Goal: Information Seeking & Learning: Learn about a topic

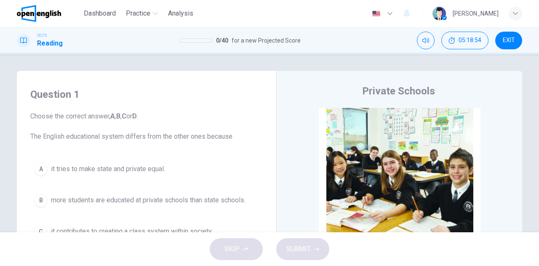
scroll to position [533, 0]
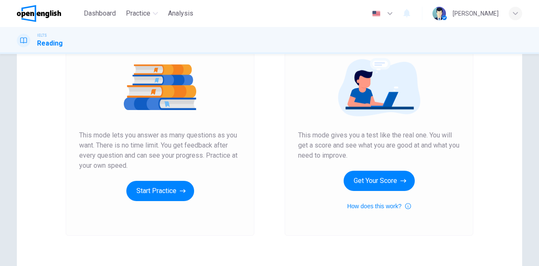
scroll to position [126, 0]
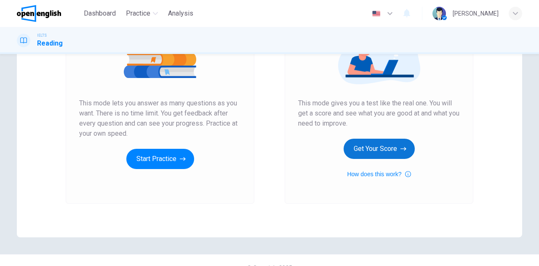
click at [398, 150] on button "Get Your Score" at bounding box center [379, 149] width 71 height 20
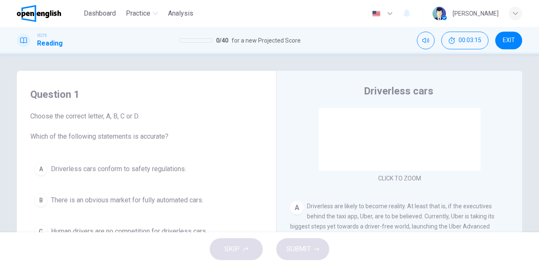
scroll to position [42, 0]
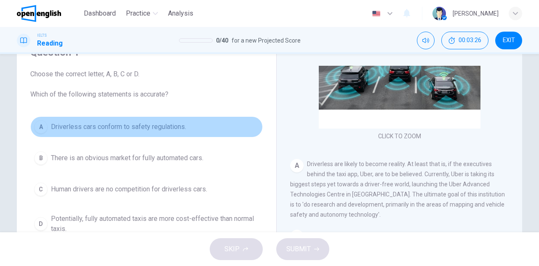
click at [123, 126] on span "Driverless cars conform to safety regulations." at bounding box center [118, 127] width 135 height 10
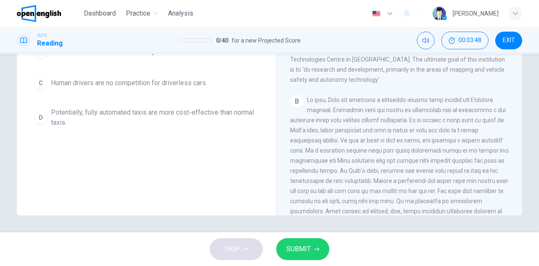
scroll to position [126, 0]
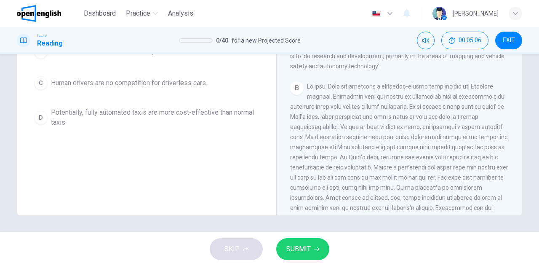
drag, startPoint x: 482, startPoint y: 128, endPoint x: 508, endPoint y: 140, distance: 28.6
click at [508, 140] on div "CLICK TO ZOOM Click to Zoom A Driverless are likely to become reality. At least…" at bounding box center [405, 88] width 230 height 256
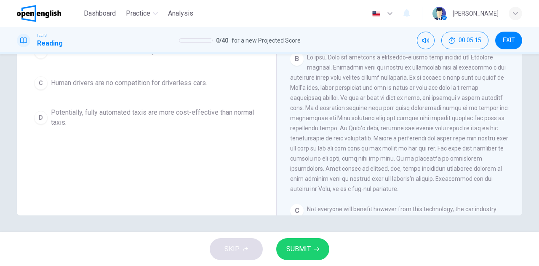
scroll to position [168, 0]
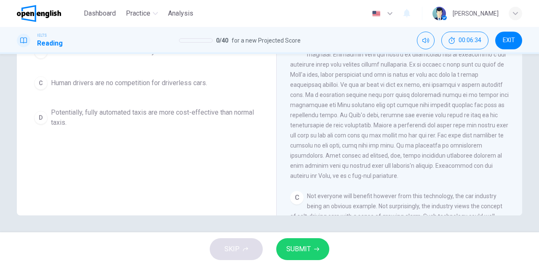
drag, startPoint x: 366, startPoint y: 153, endPoint x: 344, endPoint y: 152, distance: 22.8
click at [348, 152] on span at bounding box center [399, 110] width 219 height 138
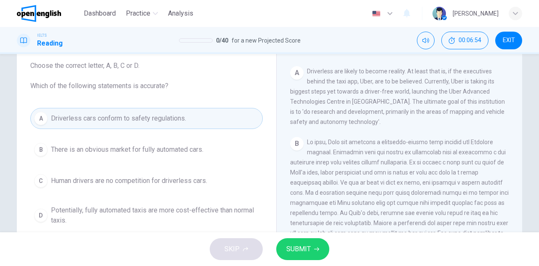
scroll to position [64, 0]
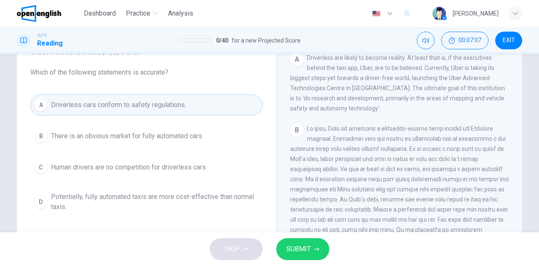
click at [145, 197] on span "Potentially, fully automated taxis are more cost-effective than normal taxis." at bounding box center [155, 202] width 208 height 20
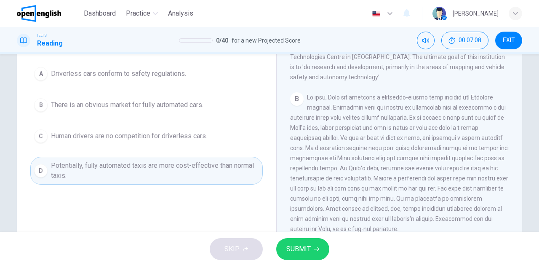
scroll to position [148, 0]
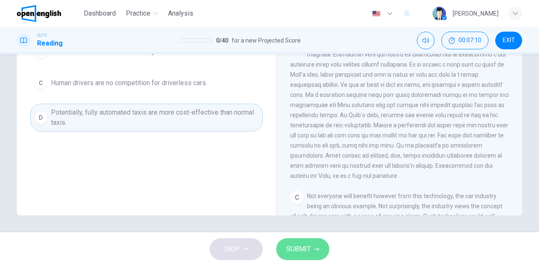
click at [303, 249] on span "SUBMIT" at bounding box center [298, 249] width 24 height 12
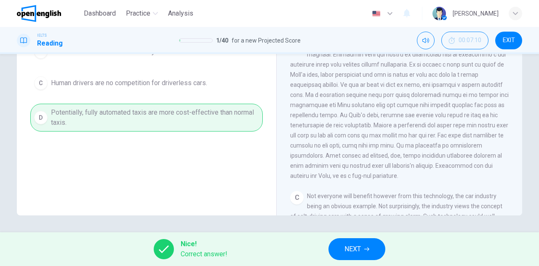
click at [357, 249] on span "NEXT" at bounding box center [353, 249] width 16 height 12
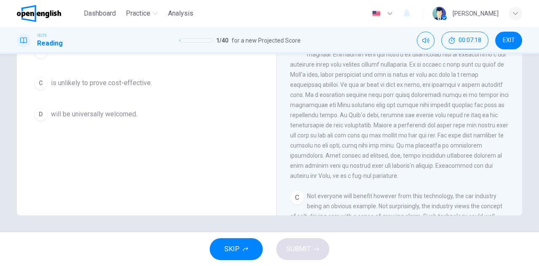
click at [159, 129] on div "Question 2 Choose the correct letter, A, B, C or D. Uber is investing in a tech…" at bounding box center [147, 32] width 246 height 202
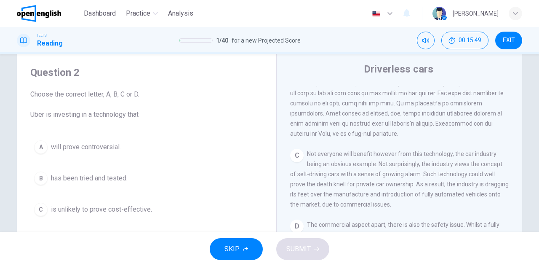
scroll to position [64, 0]
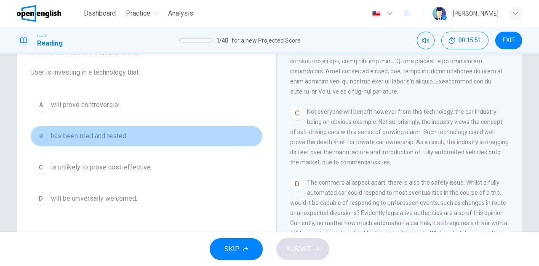
click at [102, 136] on span "has been tried and tested." at bounding box center [89, 136] width 77 height 10
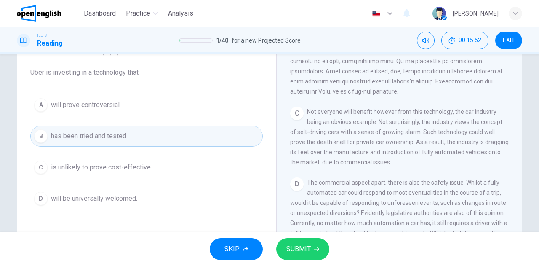
click at [291, 246] on span "SUBMIT" at bounding box center [298, 249] width 24 height 12
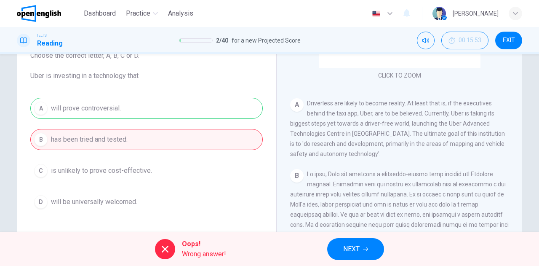
scroll to position [106, 0]
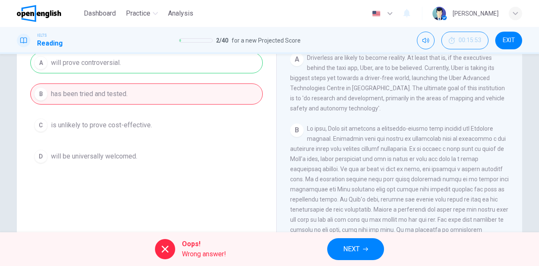
click at [366, 247] on icon "button" at bounding box center [365, 248] width 5 height 5
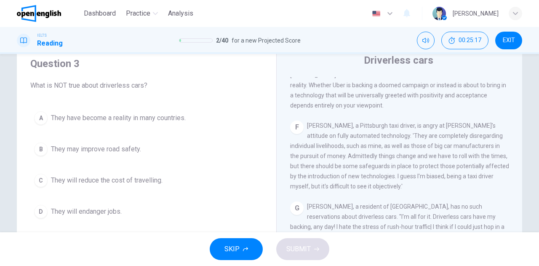
scroll to position [42, 0]
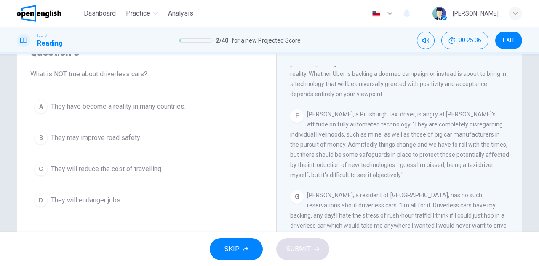
click at [142, 137] on button "B They may improve road safety." at bounding box center [146, 137] width 233 height 21
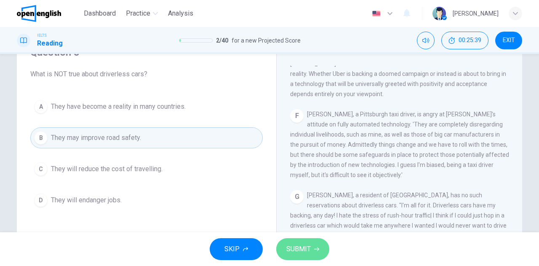
click at [292, 252] on span "SUBMIT" at bounding box center [298, 249] width 24 height 12
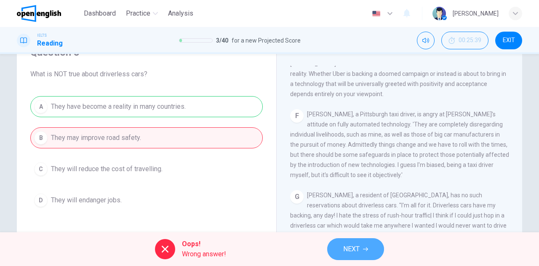
click at [351, 248] on span "NEXT" at bounding box center [351, 249] width 16 height 12
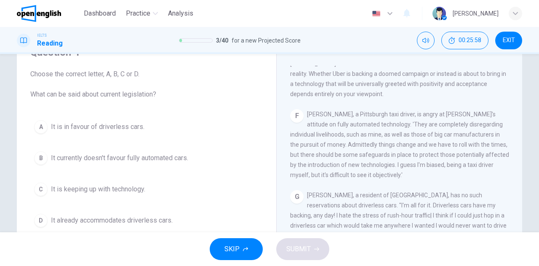
click at [272, 177] on div "Question 4 Choose the correct letter, A, B, C or D. What can be said about curr…" at bounding box center [269, 175] width 505 height 293
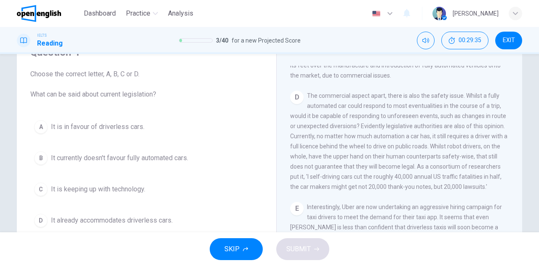
scroll to position [447, 0]
click at [110, 158] on span "It currently doesn't favour fully automated cars." at bounding box center [119, 158] width 137 height 10
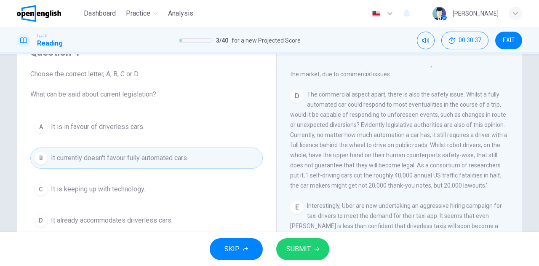
click at [296, 249] on span "SUBMIT" at bounding box center [298, 249] width 24 height 12
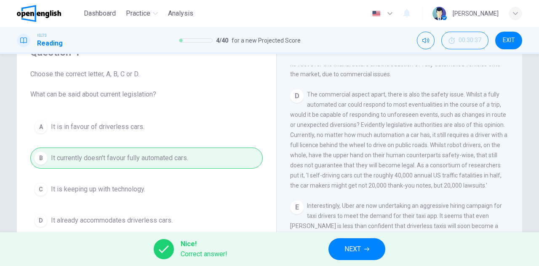
click at [362, 249] on button "NEXT" at bounding box center [357, 249] width 57 height 22
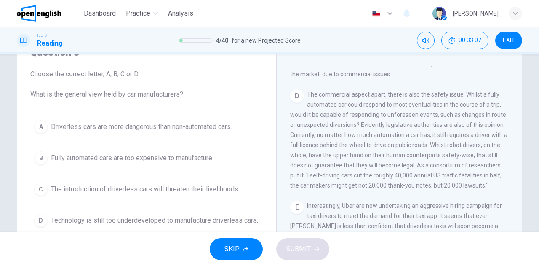
scroll to position [489, 0]
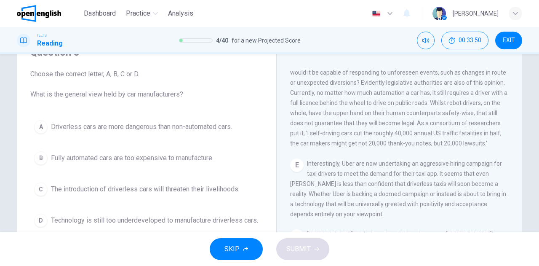
click at [91, 223] on span "Technology is still too underdeveloped to manufacture driverless cars." at bounding box center [154, 220] width 207 height 10
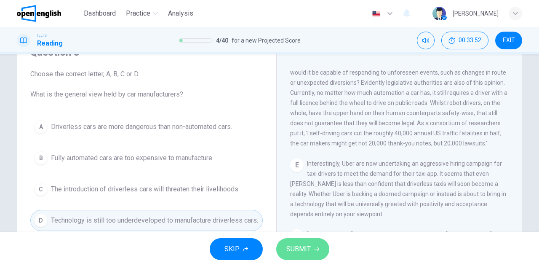
click at [305, 251] on span "SUBMIT" at bounding box center [298, 249] width 24 height 12
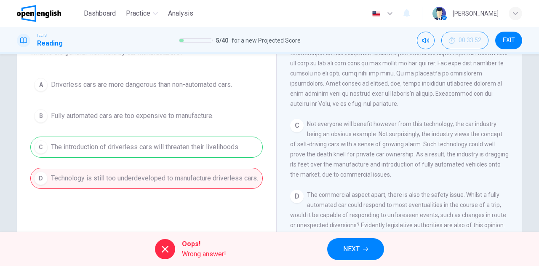
scroll to position [321, 0]
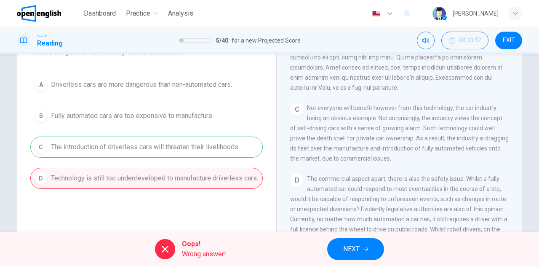
click at [351, 251] on span "NEXT" at bounding box center [351, 249] width 16 height 12
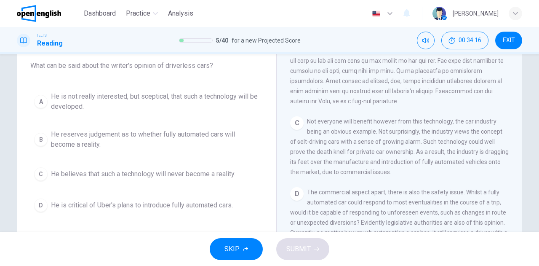
scroll to position [84, 0]
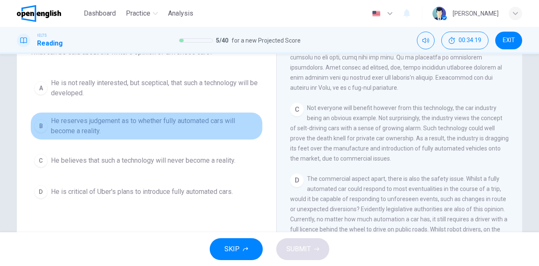
click at [167, 119] on span "He reserves judgement as to whether fully automated cars will become a reality." at bounding box center [155, 126] width 208 height 20
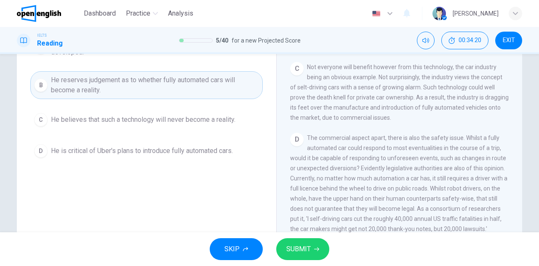
scroll to position [126, 0]
click at [297, 250] on span "SUBMIT" at bounding box center [298, 249] width 24 height 12
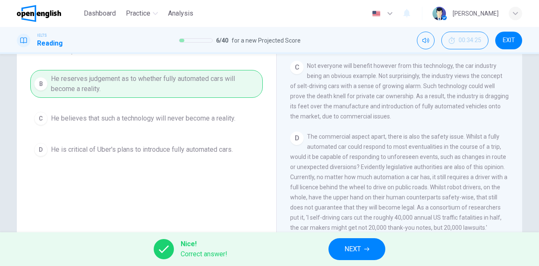
click at [350, 250] on span "NEXT" at bounding box center [353, 249] width 16 height 12
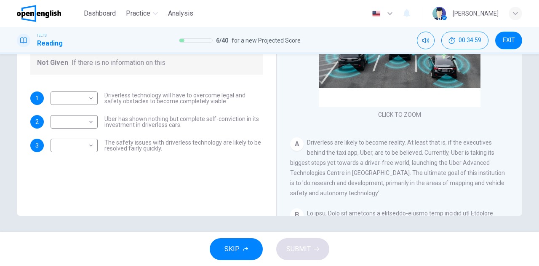
scroll to position [148, 0]
click at [91, 99] on body "This site uses cookies, as explained in our Privacy Policy . If you agree to th…" at bounding box center [269, 133] width 539 height 266
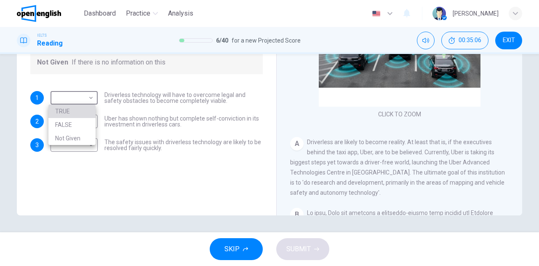
click at [67, 112] on li "TRUE" at bounding box center [71, 110] width 47 height 13
type input "****"
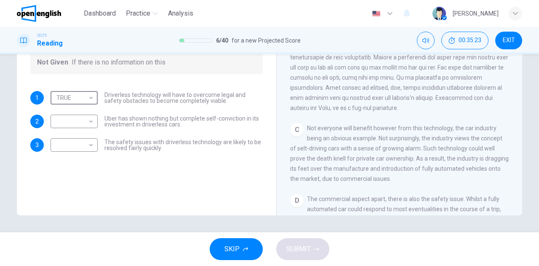
scroll to position [110, 0]
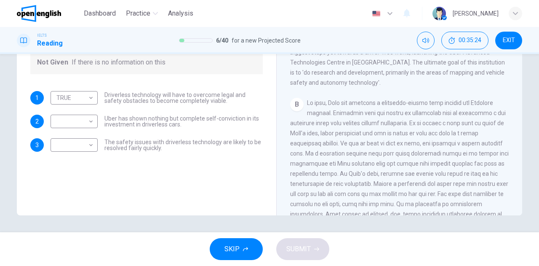
click at [377, 95] on div "CLICK TO ZOOM Click to Zoom A Driverless are likely to become reality. At least…" at bounding box center [405, 88] width 230 height 256
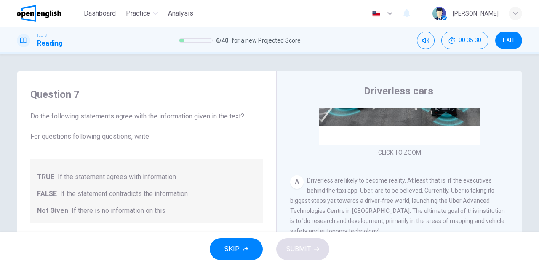
scroll to position [129, 0]
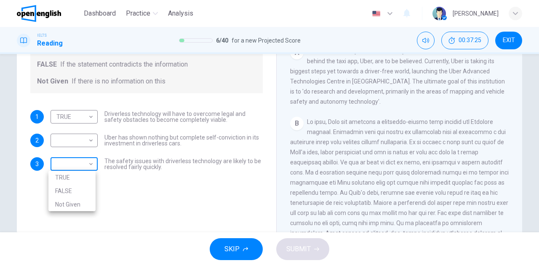
click at [83, 168] on body "This site uses cookies, as explained in our Privacy Policy . If you agree to th…" at bounding box center [269, 133] width 539 height 266
click at [74, 177] on li "TRUE" at bounding box center [71, 177] width 47 height 13
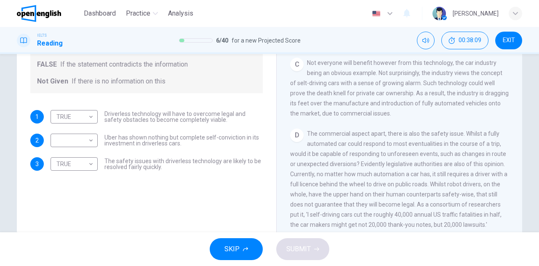
scroll to position [363, 0]
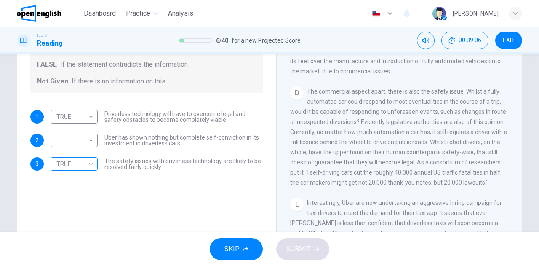
click at [69, 164] on body "This site uses cookies, as explained in our Privacy Policy . If you agree to th…" at bounding box center [269, 133] width 539 height 266
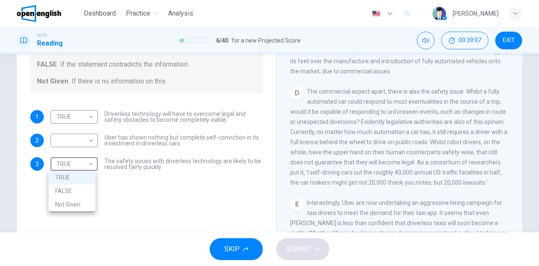
click at [82, 204] on li "Not Given" at bounding box center [71, 204] width 47 height 13
type input "*********"
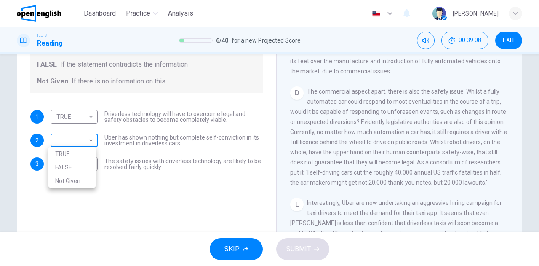
click at [71, 139] on body "This site uses cookies, as explained in our Privacy Policy . If you agree to th…" at bounding box center [269, 133] width 539 height 266
click at [63, 168] on li "FALSE" at bounding box center [71, 166] width 47 height 13
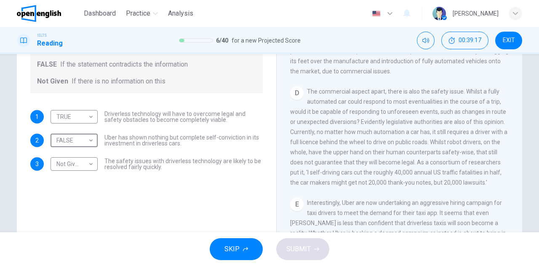
type input "*****"
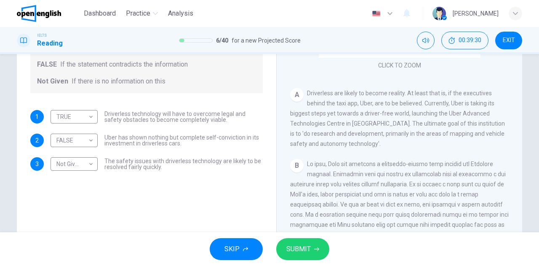
scroll to position [152, 0]
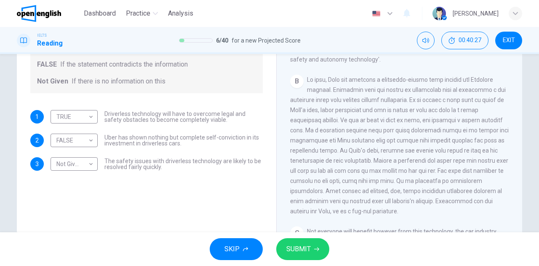
click at [294, 249] on span "SUBMIT" at bounding box center [298, 249] width 24 height 12
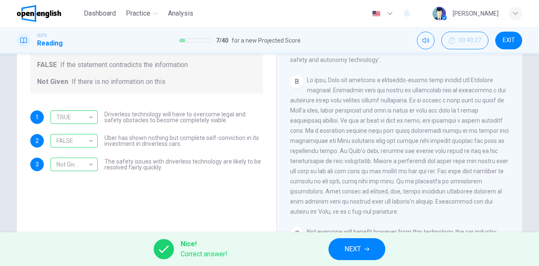
scroll to position [148, 0]
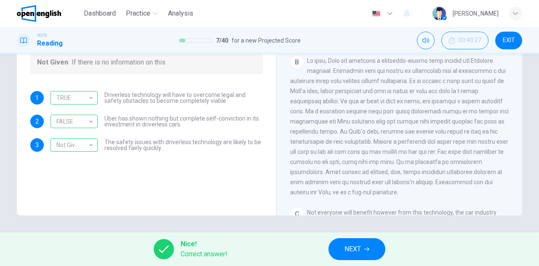
click at [365, 250] on icon "button" at bounding box center [366, 248] width 5 height 5
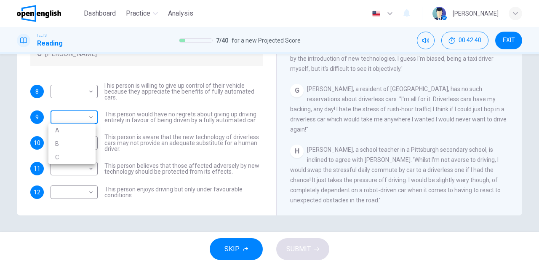
click at [89, 118] on body "This site uses cookies, as explained in our Privacy Policy . If you agree to th…" at bounding box center [269, 133] width 539 height 266
click at [18, 131] on div at bounding box center [269, 133] width 539 height 266
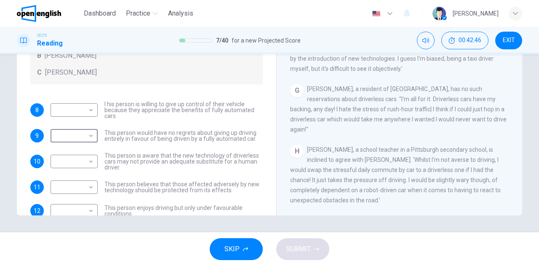
scroll to position [0, 0]
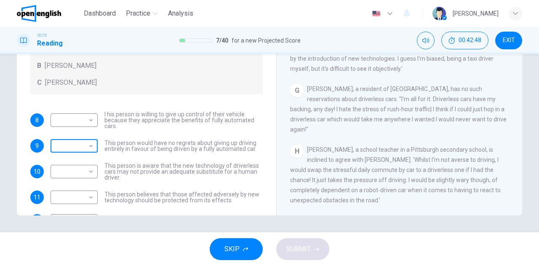
click at [89, 147] on body "This site uses cookies, as explained in our Privacy Policy . If you agree to th…" at bounding box center [269, 133] width 539 height 266
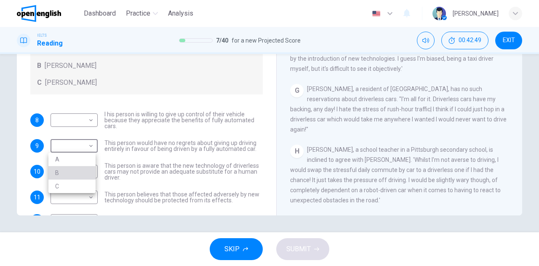
click at [65, 172] on li "B" at bounding box center [71, 172] width 47 height 13
type input "*"
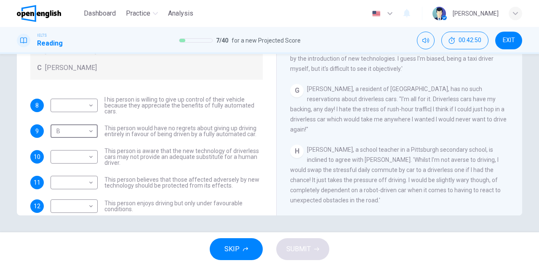
scroll to position [29, 0]
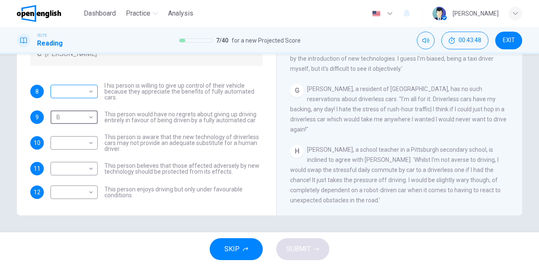
click at [93, 90] on div "​ ​" at bounding box center [74, 91] width 47 height 13
click at [88, 94] on body "This site uses cookies, as explained in our Privacy Policy . If you agree to th…" at bounding box center [269, 133] width 539 height 266
click at [63, 116] on li "B" at bounding box center [71, 117] width 47 height 13
type input "*"
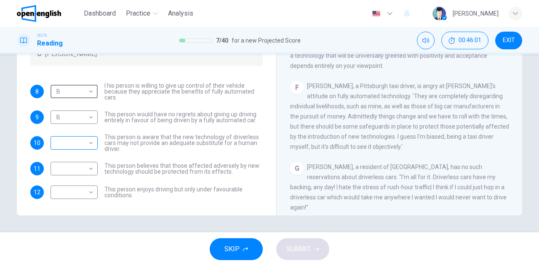
click at [94, 146] on div "​ ​" at bounding box center [74, 142] width 47 height 13
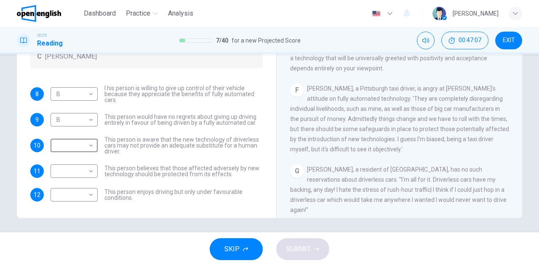
scroll to position [148, 0]
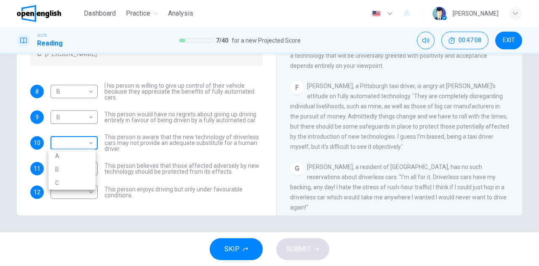
click at [91, 144] on body "This site uses cookies, as explained in our Privacy Policy . If you agree to th…" at bounding box center [269, 133] width 539 height 266
click at [71, 157] on li "A" at bounding box center [71, 155] width 47 height 13
type input "*"
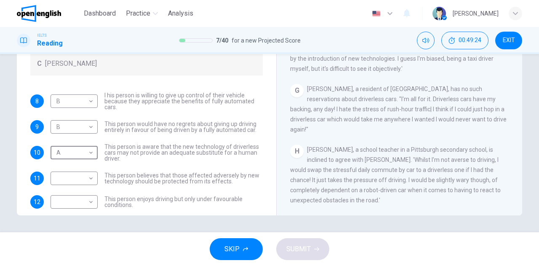
scroll to position [29, 0]
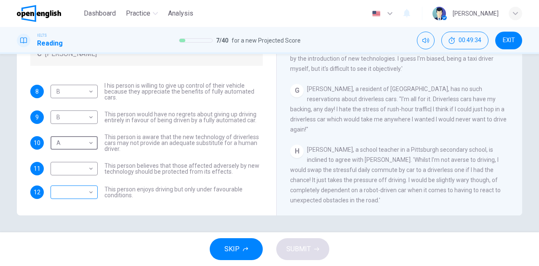
click at [85, 190] on body "This site uses cookies, as explained in our Privacy Policy . If you agree to th…" at bounding box center [269, 133] width 539 height 266
click at [183, 68] on div at bounding box center [269, 133] width 539 height 266
click at [94, 191] on div "​ ​" at bounding box center [74, 191] width 47 height 13
click at [91, 194] on body "This site uses cookies, as explained in our Privacy Policy . If you agree to th…" at bounding box center [269, 133] width 539 height 266
click at [63, 231] on li "C" at bounding box center [71, 231] width 47 height 13
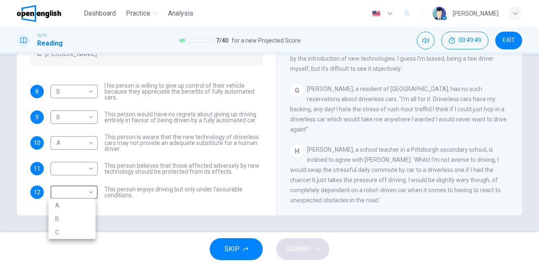
type input "*"
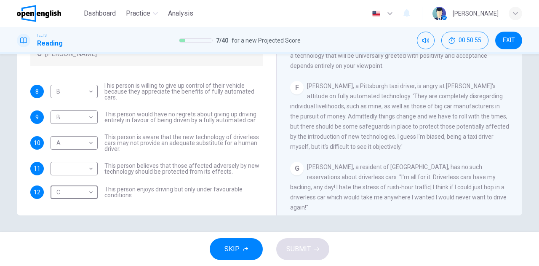
scroll to position [615, 0]
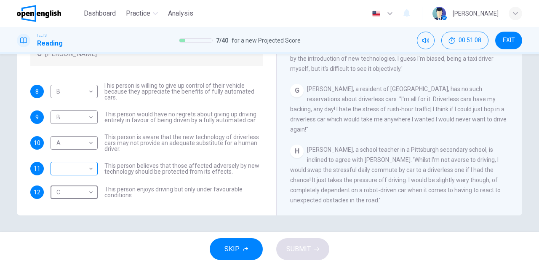
click at [84, 167] on body "This site uses cookies, as explained in our Privacy Policy . If you agree to th…" at bounding box center [269, 133] width 539 height 266
click at [65, 209] on li "C" at bounding box center [71, 208] width 47 height 13
type input "*"
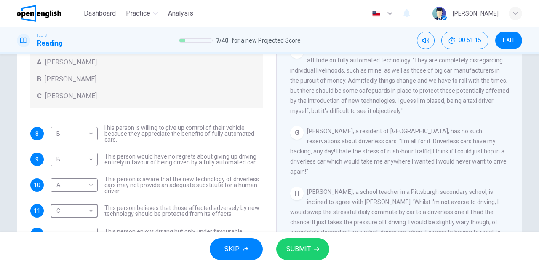
scroll to position [148, 0]
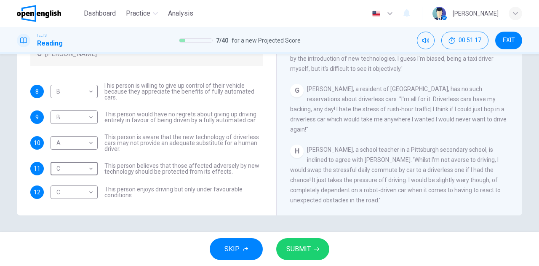
click at [290, 249] on span "SUBMIT" at bounding box center [298, 249] width 24 height 12
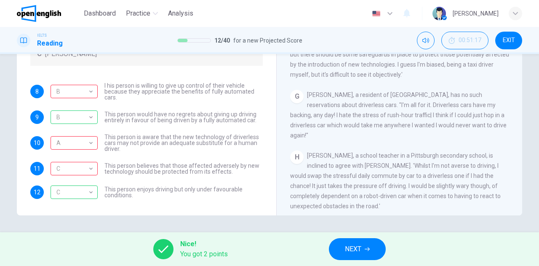
scroll to position [615, 0]
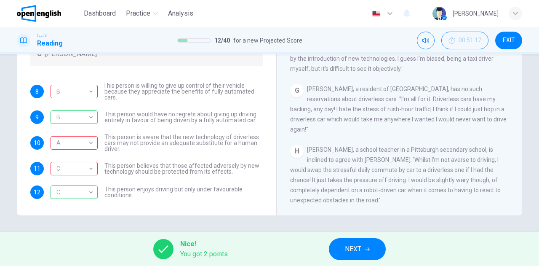
click at [368, 250] on icon "button" at bounding box center [367, 248] width 5 height 5
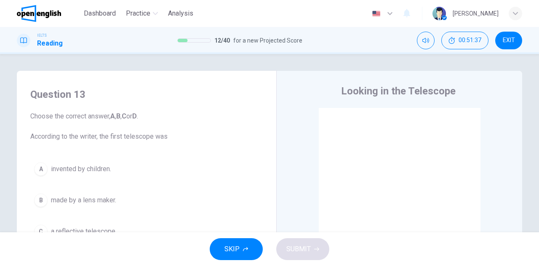
scroll to position [0, 0]
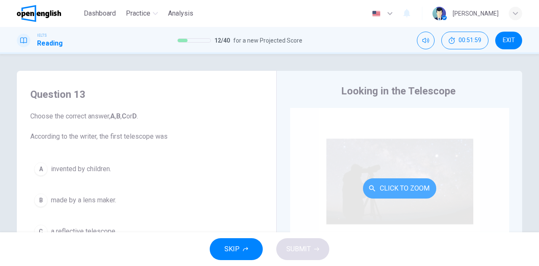
click at [400, 187] on button "Click to Zoom" at bounding box center [399, 188] width 73 height 20
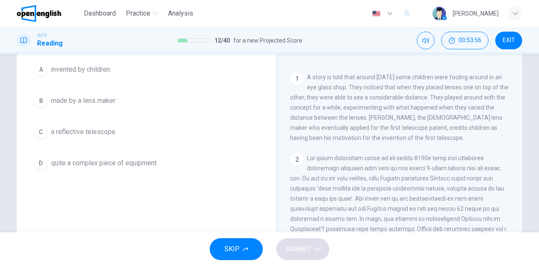
scroll to position [126, 0]
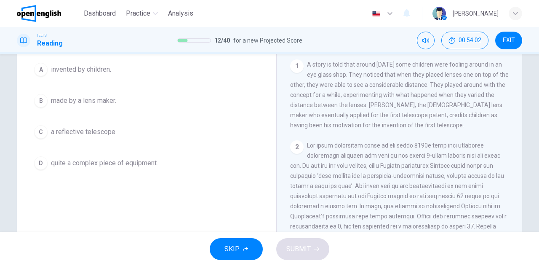
click at [114, 103] on span "made by a lens maker." at bounding box center [83, 101] width 65 height 10
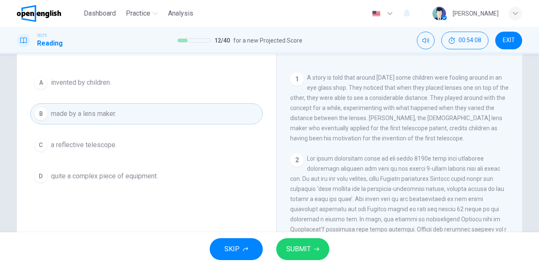
scroll to position [99, 0]
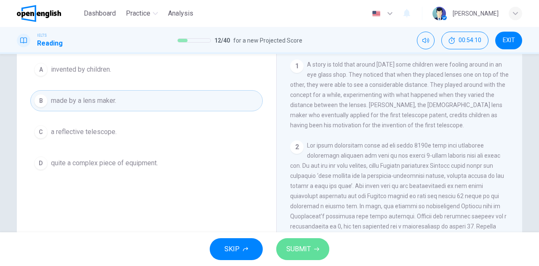
click at [301, 246] on span "SUBMIT" at bounding box center [298, 249] width 24 height 12
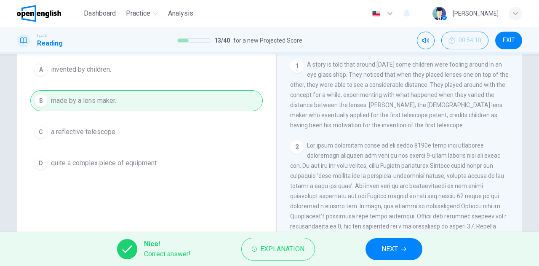
click at [380, 247] on button "NEXT" at bounding box center [394, 249] width 57 height 22
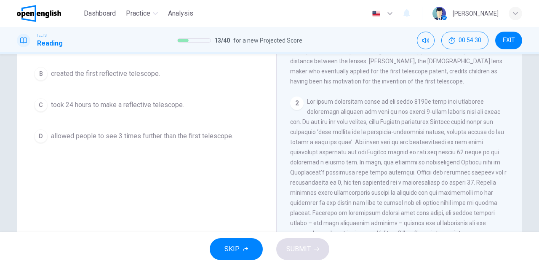
scroll to position [168, 0]
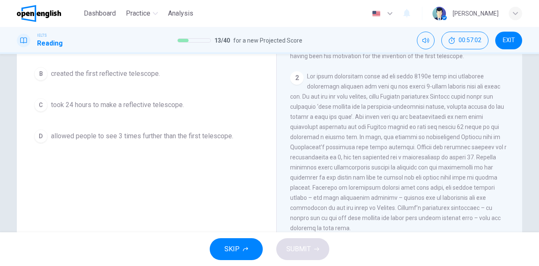
drag, startPoint x: 440, startPoint y: 162, endPoint x: 453, endPoint y: 162, distance: 13.1
click at [453, 162] on span at bounding box center [398, 152] width 217 height 158
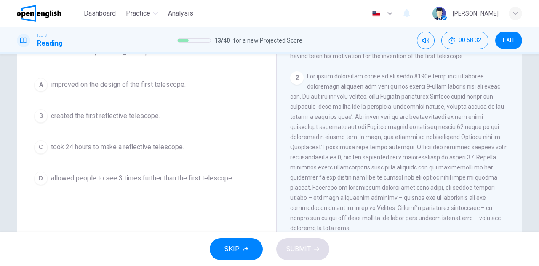
scroll to position [42, 0]
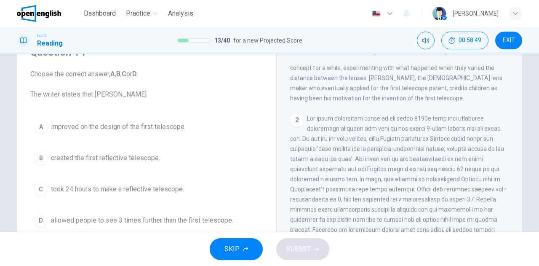
click at [121, 187] on span "took 24 hours to make a reflective telescope." at bounding box center [117, 189] width 133 height 10
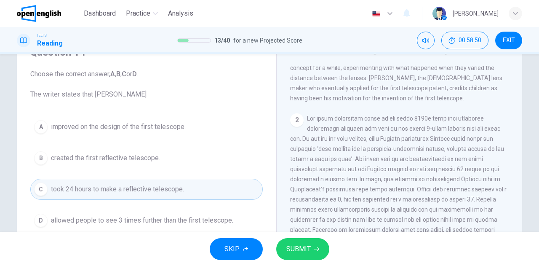
click at [313, 246] on button "SUBMIT" at bounding box center [302, 249] width 53 height 22
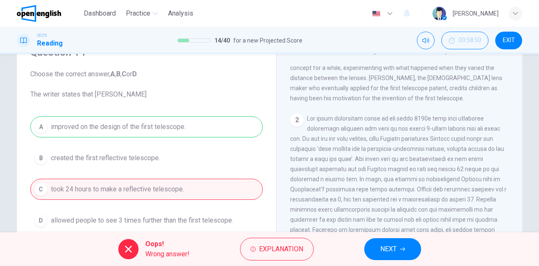
click at [332, 112] on div "CLICK TO ZOOM Click to Zoom 1 A story is told that around [DATE] some children …" at bounding box center [405, 194] width 230 height 256
drag, startPoint x: 335, startPoint y: 155, endPoint x: 434, endPoint y: 193, distance: 105.5
click at [434, 193] on div "2" at bounding box center [399, 194] width 219 height 162
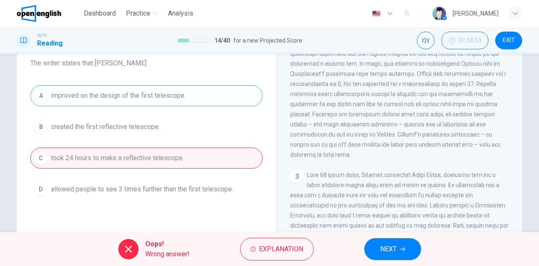
scroll to position [84, 0]
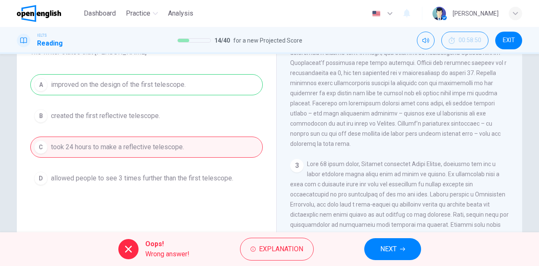
click at [375, 249] on button "NEXT" at bounding box center [392, 249] width 57 height 22
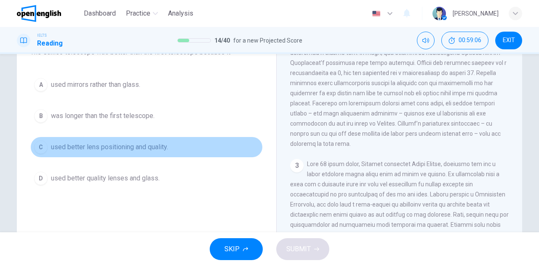
click at [127, 147] on span "used better lens positioning and quality." at bounding box center [109, 147] width 117 height 10
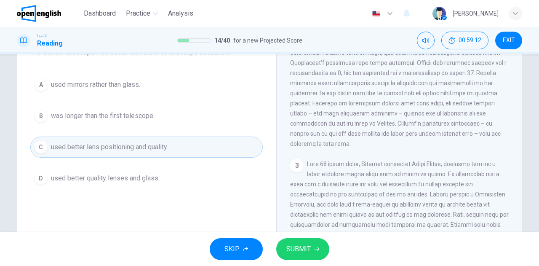
click at [307, 244] on span "SUBMIT" at bounding box center [298, 249] width 24 height 12
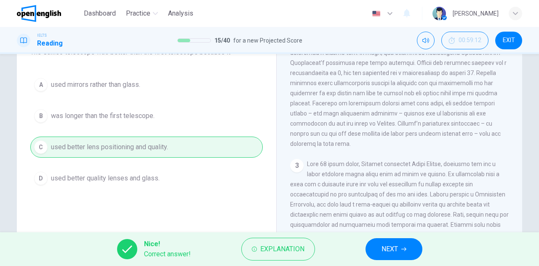
click at [382, 251] on span "NEXT" at bounding box center [390, 249] width 16 height 12
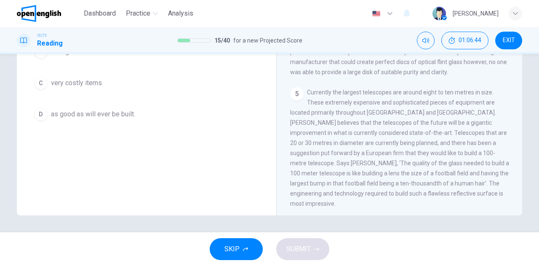
scroll to position [64, 0]
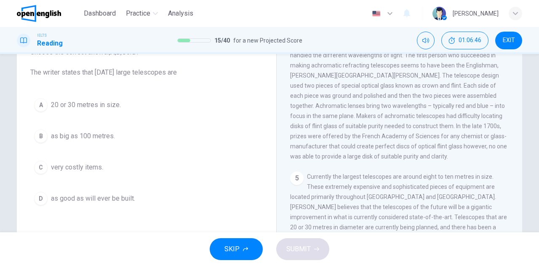
click at [123, 108] on button "A 20 or 30 metres in size." at bounding box center [146, 104] width 233 height 21
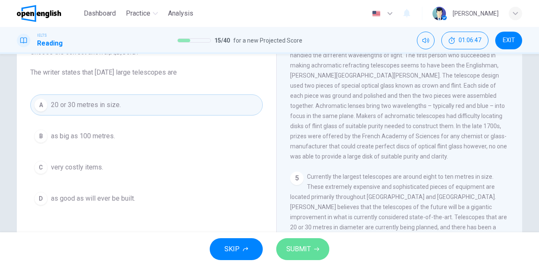
click at [287, 245] on span "SUBMIT" at bounding box center [298, 249] width 24 height 12
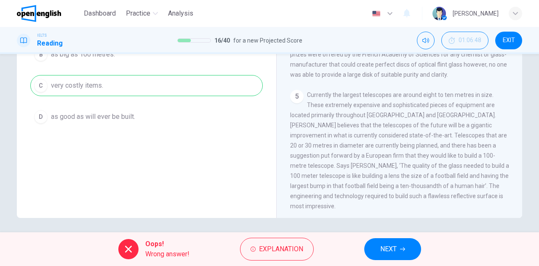
scroll to position [148, 0]
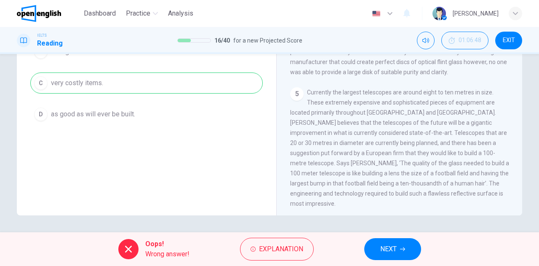
click at [386, 250] on span "NEXT" at bounding box center [388, 249] width 16 height 12
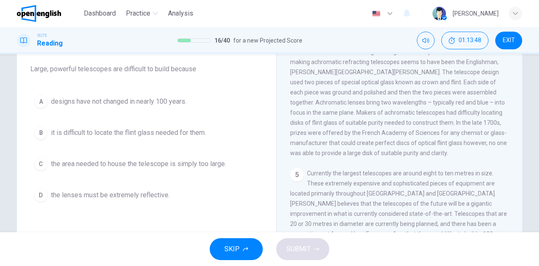
scroll to position [22, 0]
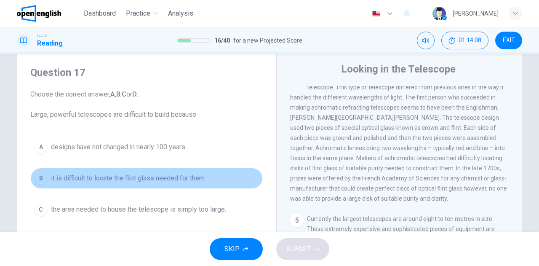
click at [176, 177] on span "it is difficult to locate the flint glass needed for them." at bounding box center [128, 178] width 155 height 10
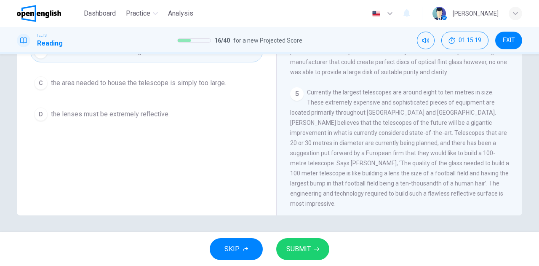
scroll to position [106, 0]
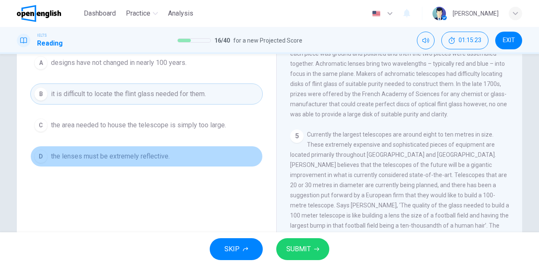
drag, startPoint x: 127, startPoint y: 157, endPoint x: 133, endPoint y: 158, distance: 6.0
click at [128, 157] on span "the lenses must be extremely reflective." at bounding box center [110, 156] width 119 height 10
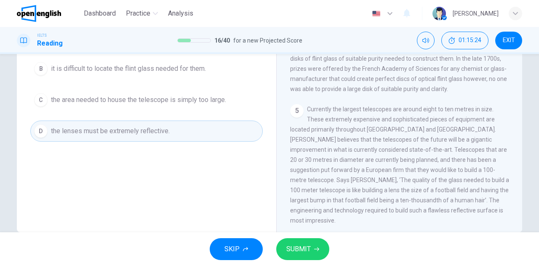
scroll to position [148, 0]
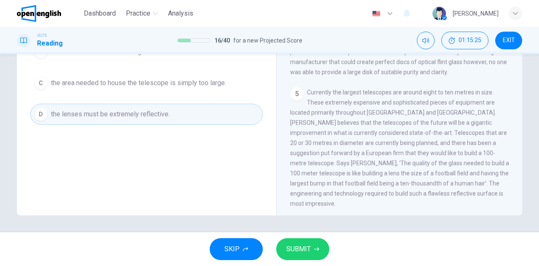
click at [302, 250] on span "SUBMIT" at bounding box center [298, 249] width 24 height 12
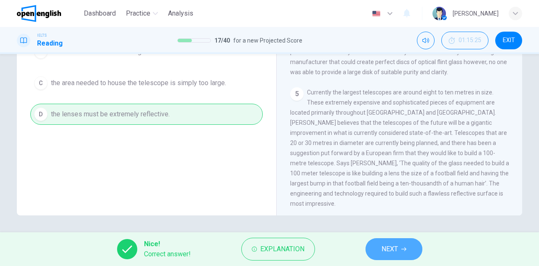
click at [399, 247] on button "NEXT" at bounding box center [394, 249] width 57 height 22
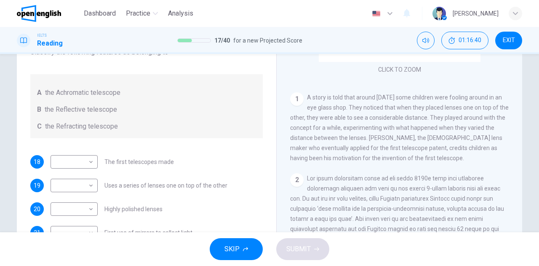
scroll to position [126, 0]
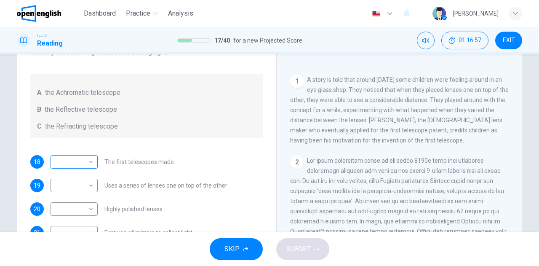
click at [78, 162] on body "This site uses cookies, as explained in our Privacy Policy . If you agree to th…" at bounding box center [269, 133] width 539 height 266
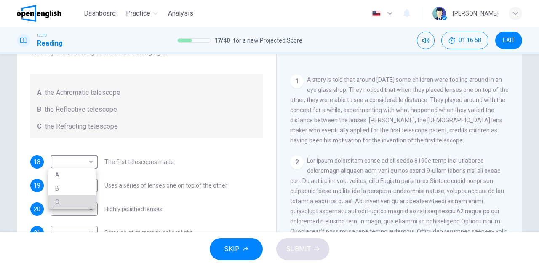
click at [65, 198] on li "C" at bounding box center [71, 201] width 47 height 13
type input "*"
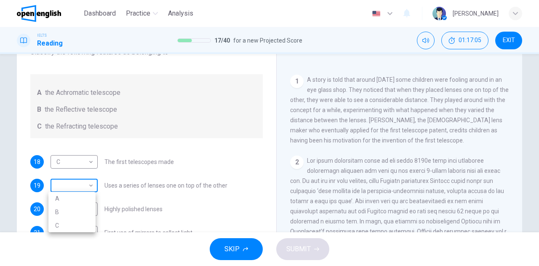
click at [81, 191] on body "This site uses cookies, as explained in our Privacy Policy . If you agree to th…" at bounding box center [269, 133] width 539 height 266
click at [67, 223] on li "C" at bounding box center [71, 225] width 47 height 13
type input "*"
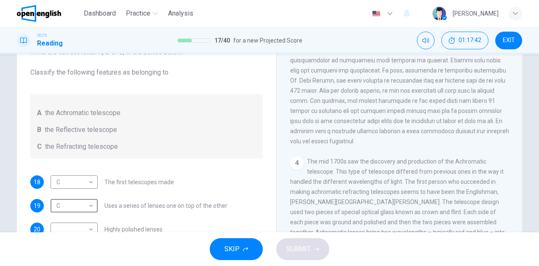
scroll to position [148, 0]
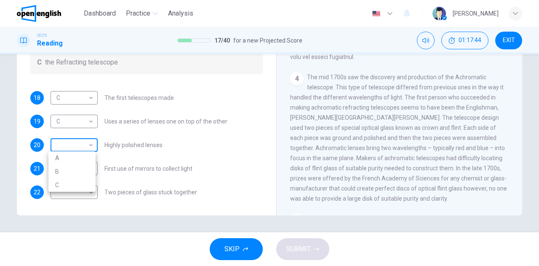
click at [92, 146] on body "This site uses cookies, as explained in our Privacy Policy . If you agree to th…" at bounding box center [269, 133] width 539 height 266
click at [69, 157] on li "A" at bounding box center [71, 157] width 47 height 13
type input "*"
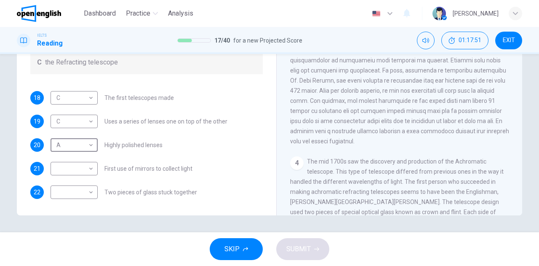
scroll to position [437, 0]
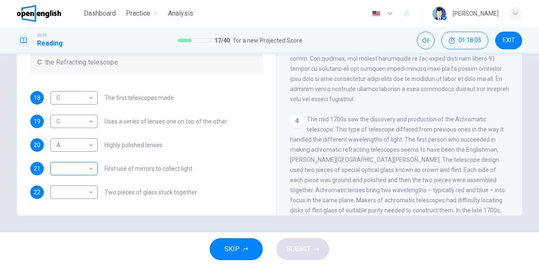
click at [77, 169] on body "This site uses cookies, as explained in our Privacy Policy . If you agree to th…" at bounding box center [269, 133] width 539 height 266
click at [69, 181] on li "A" at bounding box center [71, 181] width 47 height 13
type input "*"
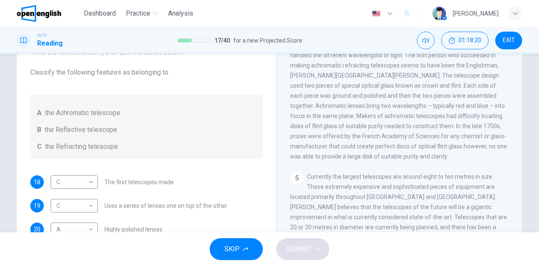
scroll to position [0, 0]
click at [283, 149] on div "Looking in the Telescope CLICK TO ZOOM Click to Zoom 1 A story is told that aro…" at bounding box center [399, 160] width 246 height 306
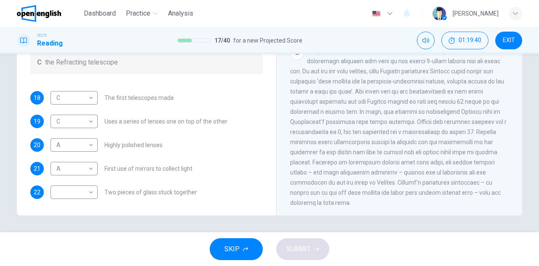
scroll to position [185, 0]
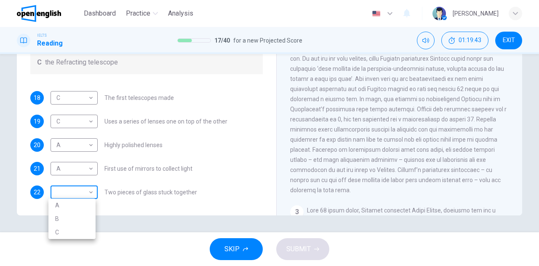
click at [62, 194] on body "This site uses cookies, as explained in our Privacy Policy . If you agree to th…" at bounding box center [269, 133] width 539 height 266
click at [68, 229] on li "C" at bounding box center [71, 231] width 47 height 13
type input "*"
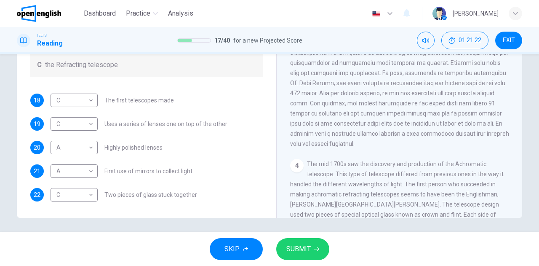
scroll to position [148, 0]
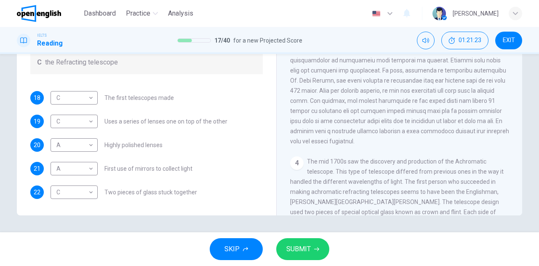
click at [291, 247] on span "SUBMIT" at bounding box center [298, 249] width 24 height 12
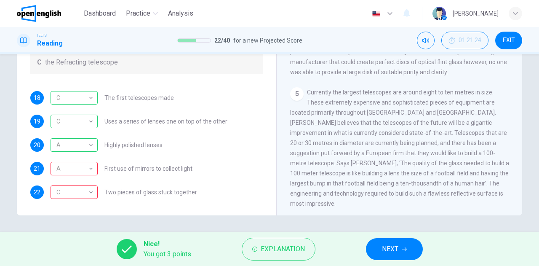
click at [393, 251] on span "NEXT" at bounding box center [390, 249] width 16 height 12
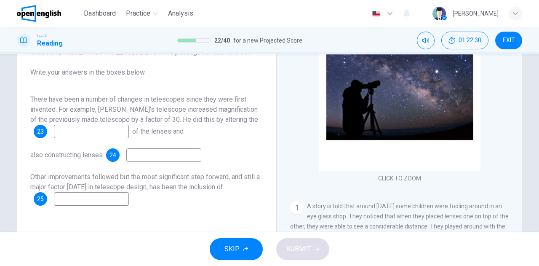
scroll to position [0, 0]
